Goal: Task Accomplishment & Management: Manage account settings

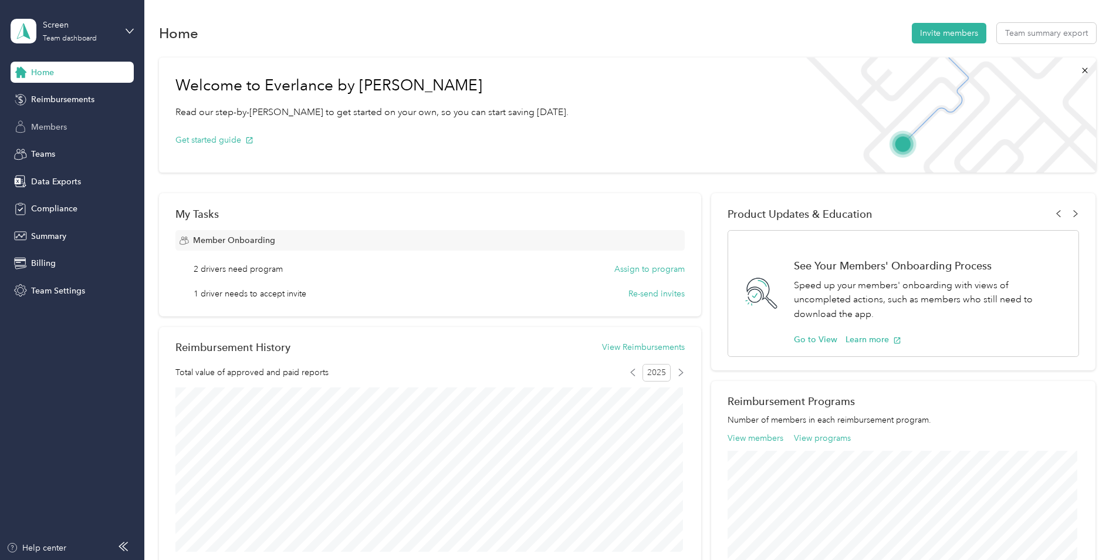
click at [63, 125] on span "Members" at bounding box center [49, 127] width 36 height 12
